Goal: Find specific page/section: Find specific page/section

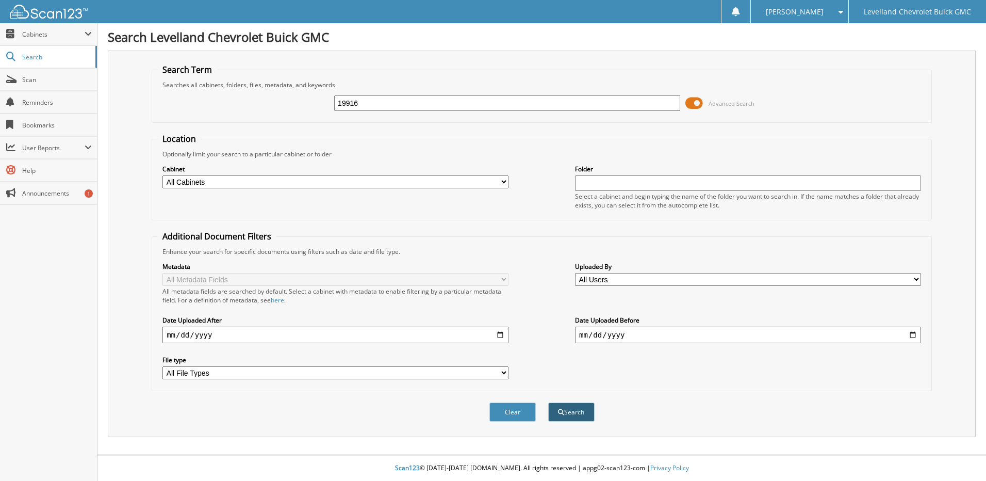
type input "19916"
click at [568, 419] on button "Search" at bounding box center [571, 411] width 46 height 19
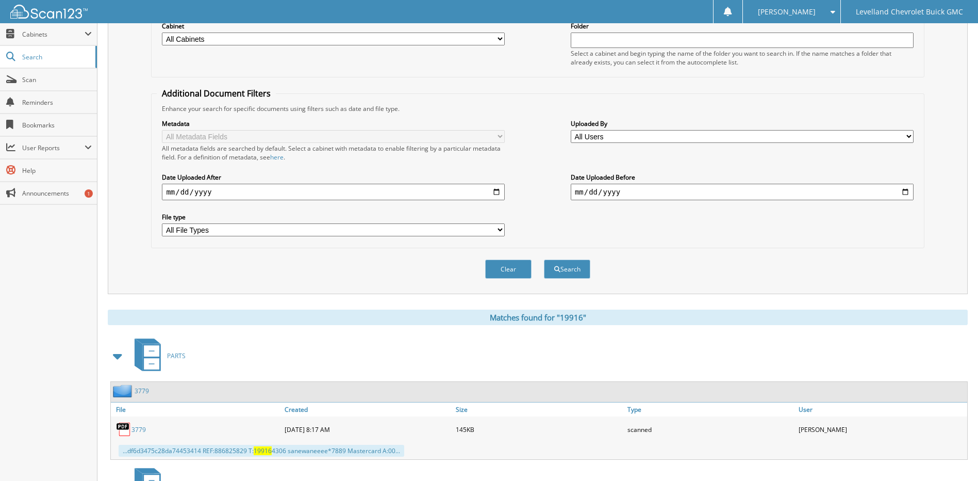
scroll to position [128, 0]
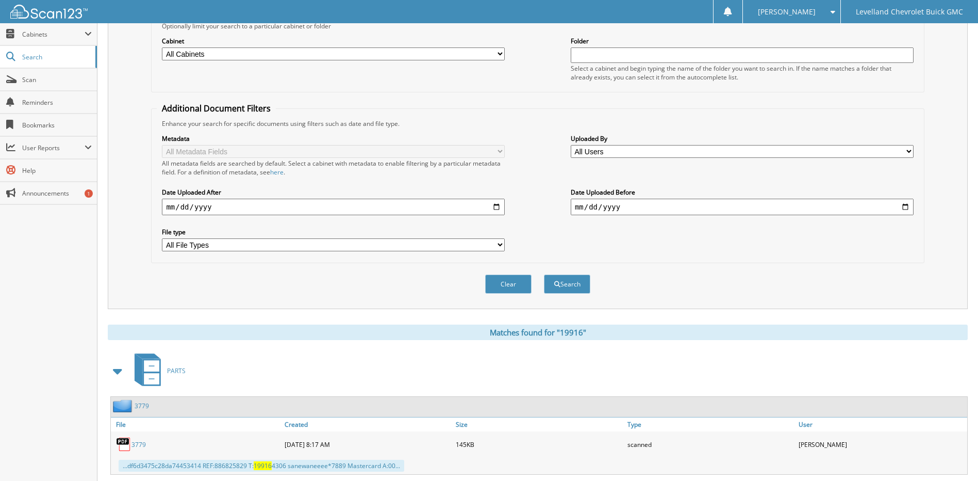
click at [120, 371] on span at bounding box center [118, 370] width 14 height 19
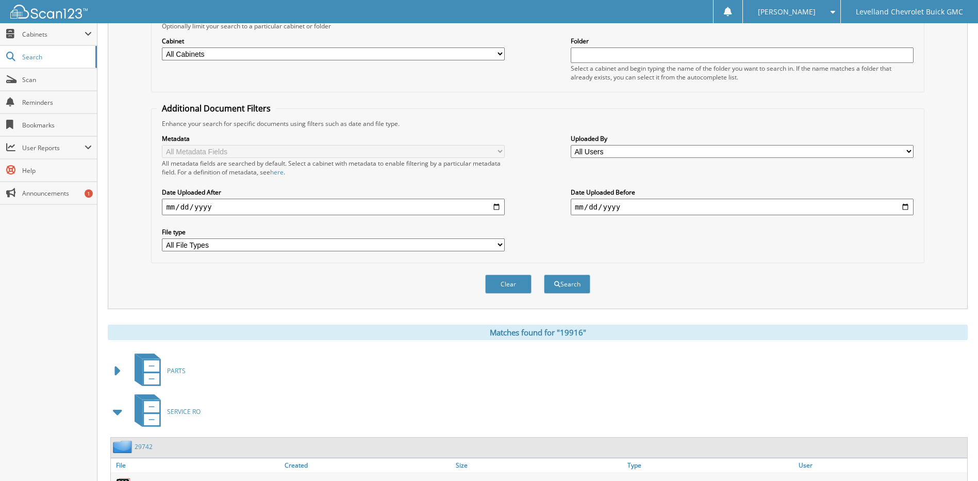
click at [177, 413] on span "SERVICE RO" at bounding box center [184, 411] width 34 height 9
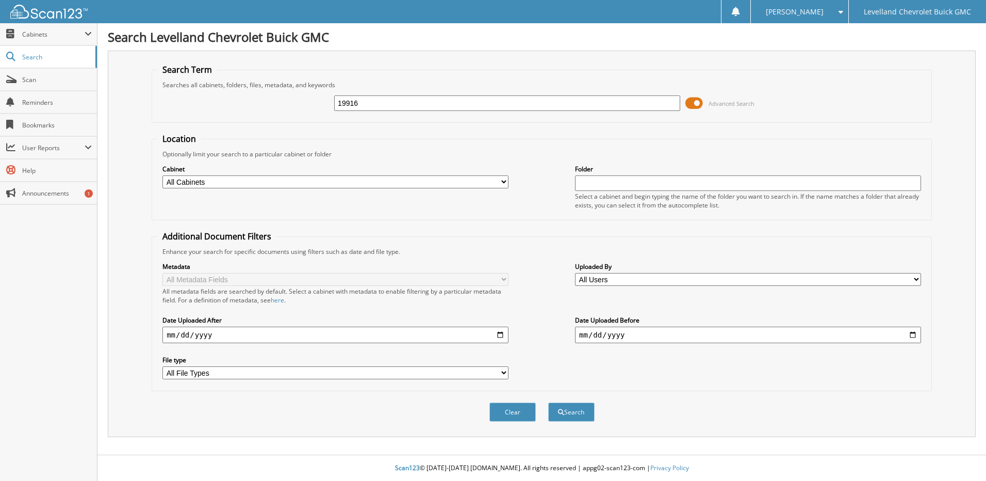
type input "19916"
click at [548, 402] on button "Search" at bounding box center [571, 411] width 46 height 19
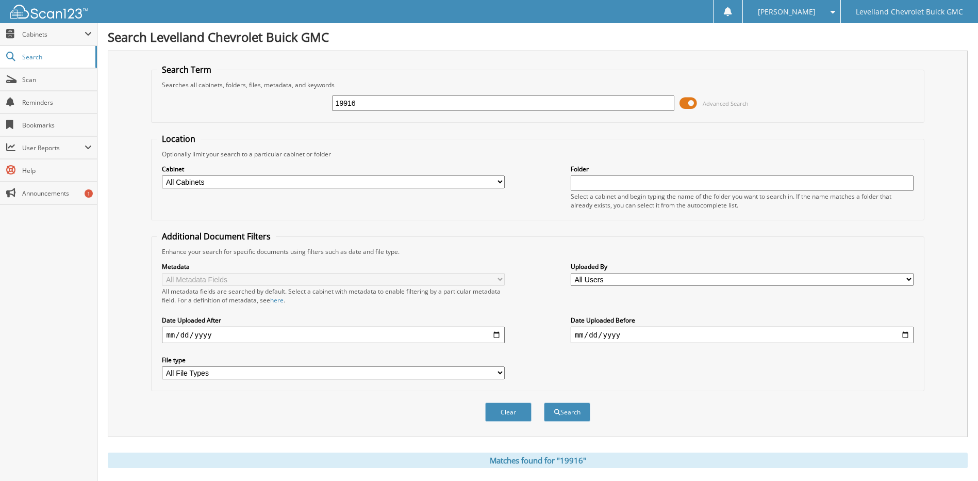
click at [503, 179] on select "All Cabinets PARTS SERVICE RO Needs Filing" at bounding box center [333, 181] width 343 height 13
select select "31149"
click at [162, 175] on select "All Cabinets PARTS SERVICE RO Needs Filing" at bounding box center [333, 181] width 343 height 13
click at [557, 414] on span "submit" at bounding box center [557, 412] width 6 height 6
